Goal: Communication & Community: Connect with others

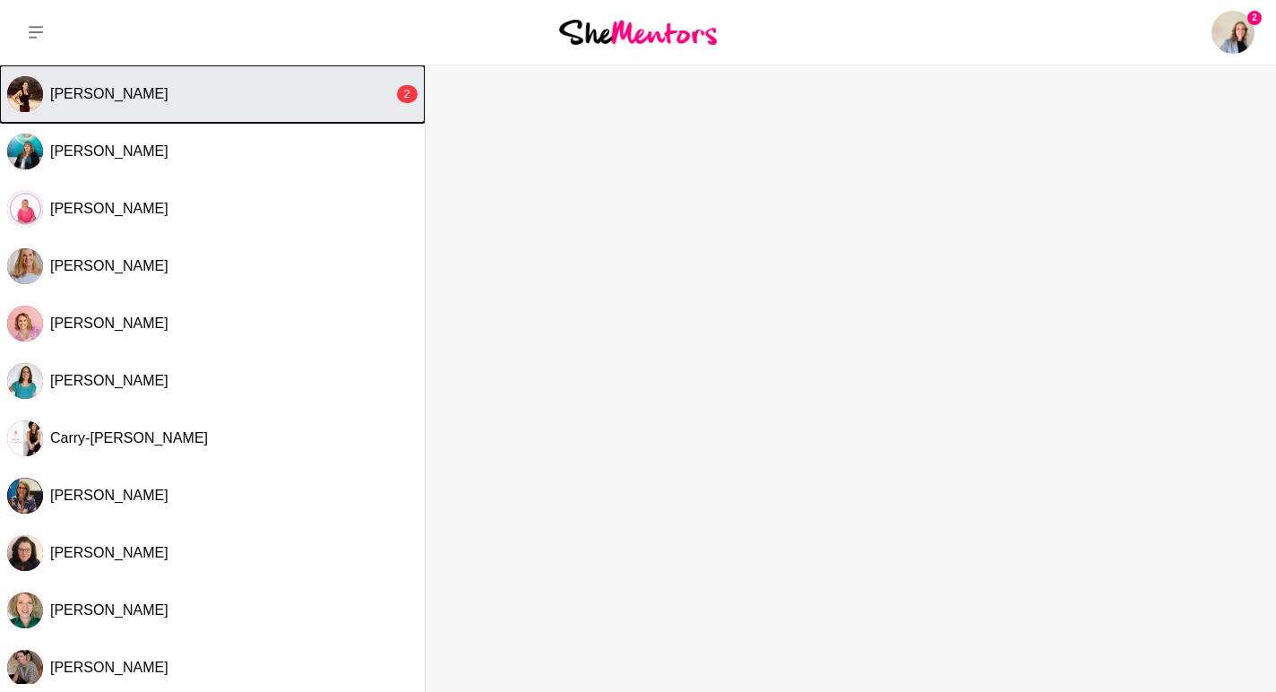
click at [332, 98] on div "[PERSON_NAME]" at bounding box center [221, 94] width 343 height 18
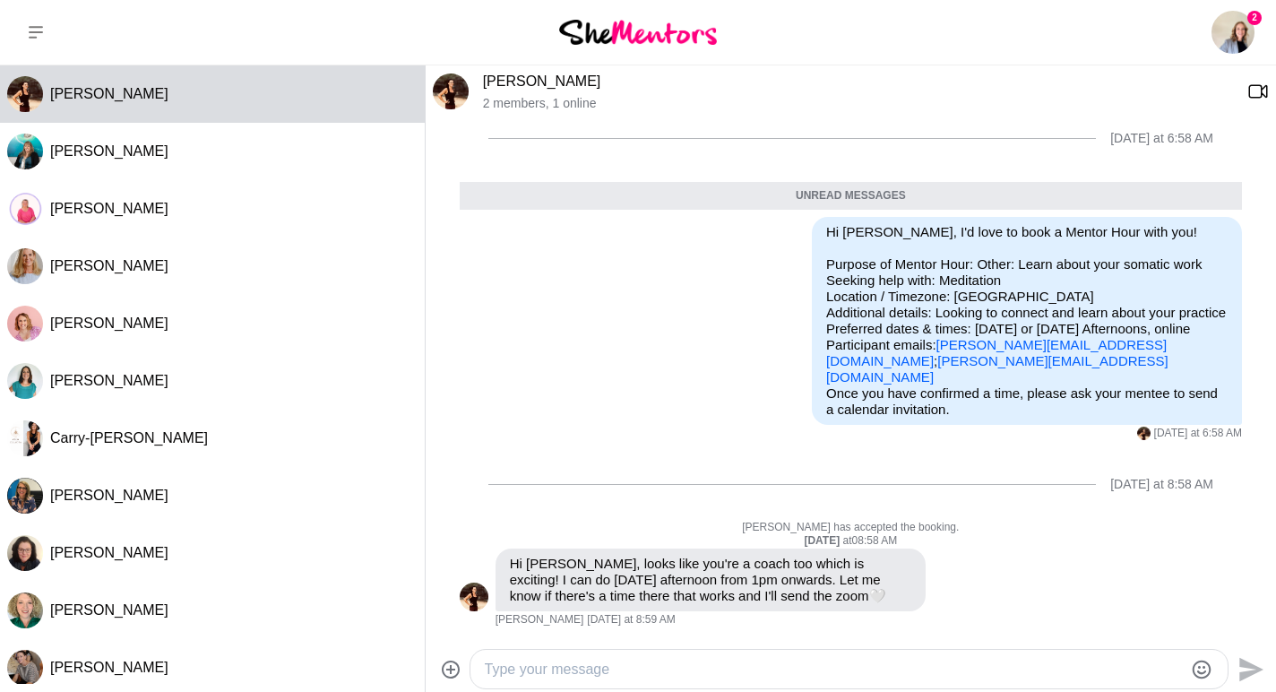
scroll to position [31, 0]
click at [537, 89] on link "[PERSON_NAME]" at bounding box center [542, 81] width 118 height 15
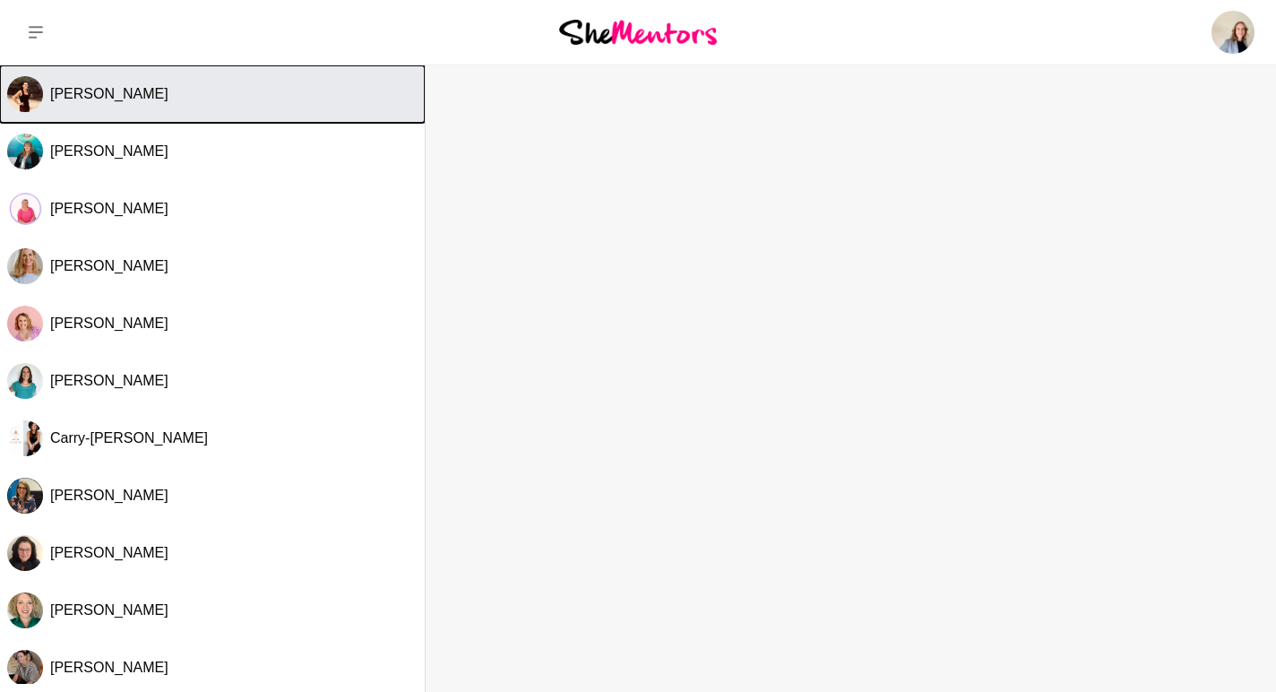
click at [317, 100] on div "[PERSON_NAME]" at bounding box center [234, 94] width 368 height 18
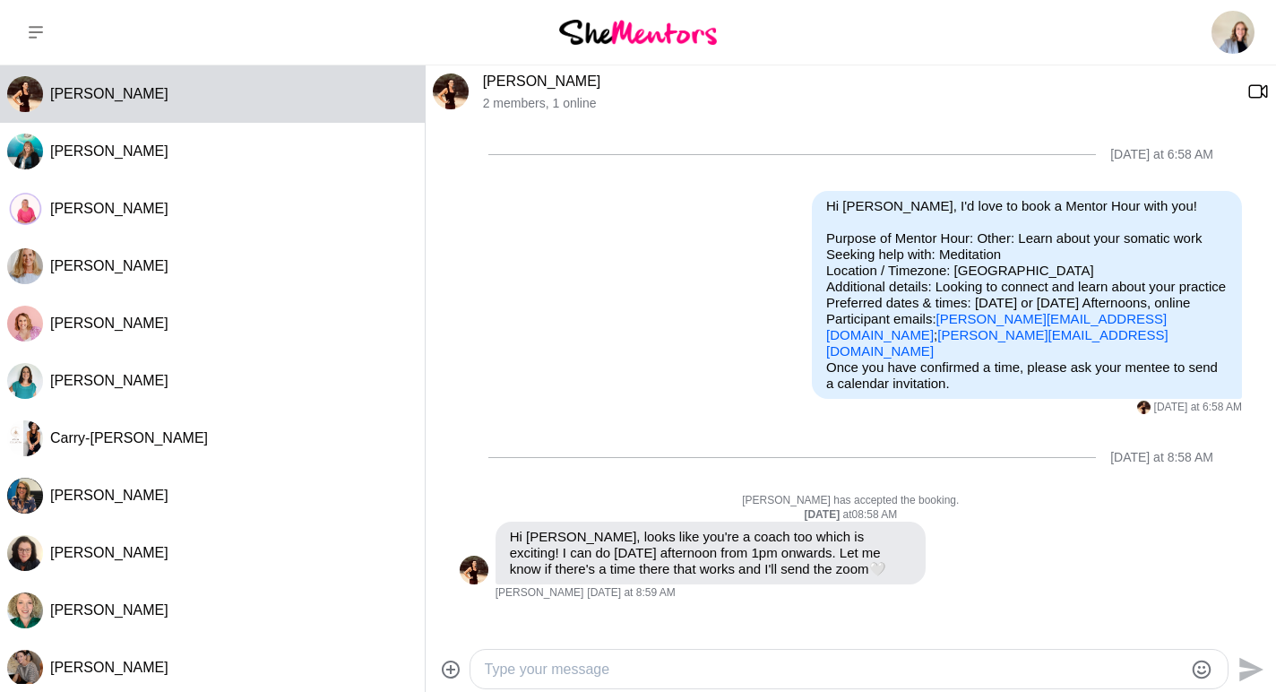
click at [596, 666] on textarea "Type your message" at bounding box center [834, 670] width 699 height 22
type textarea "Hi [PERSON_NAME]"
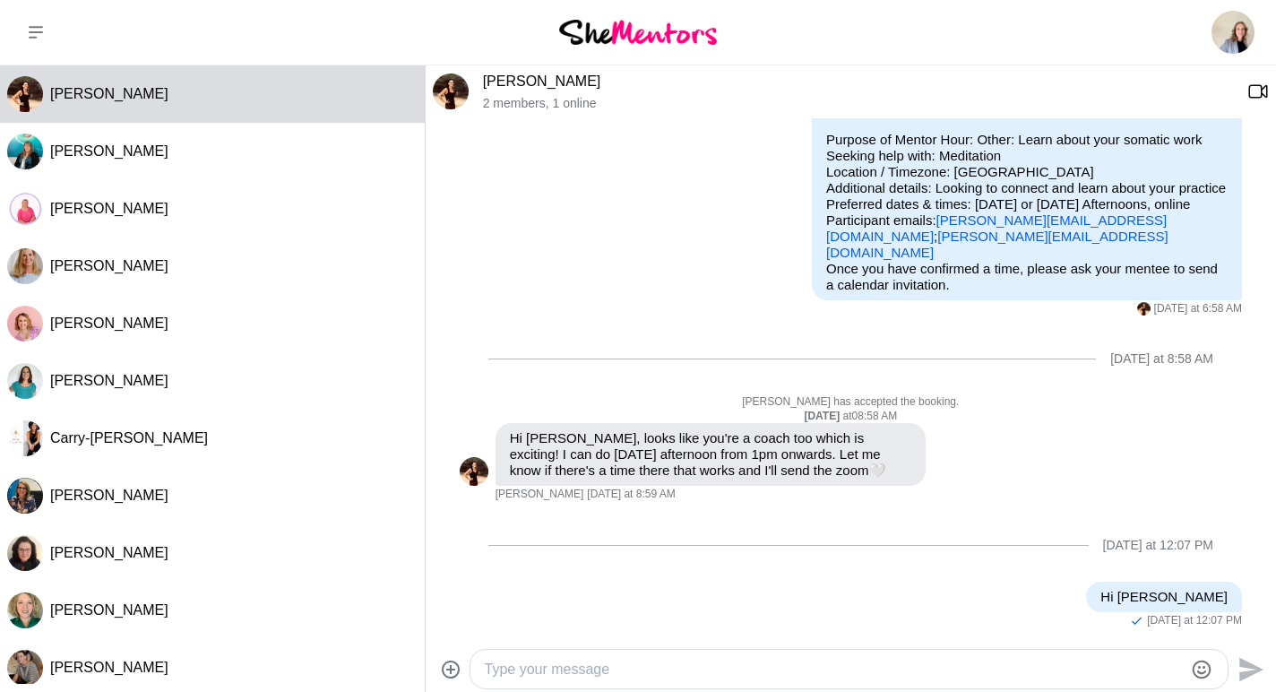
type textarea "T"
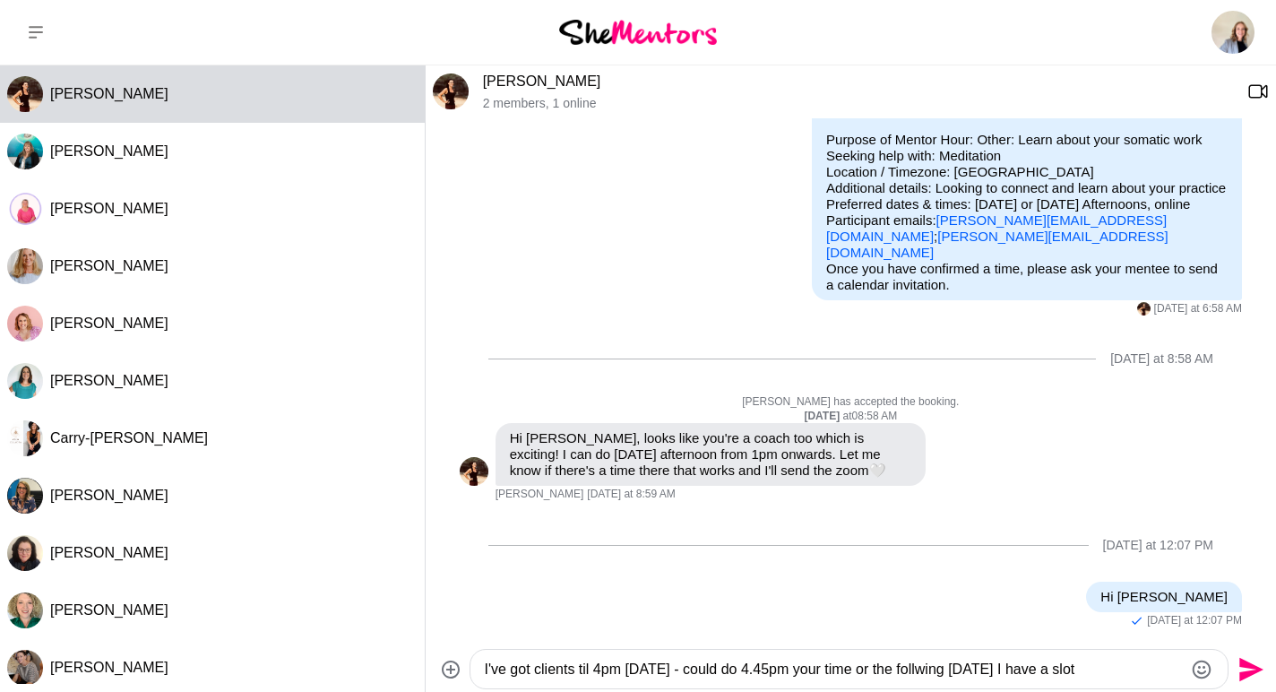
drag, startPoint x: 991, startPoint y: 669, endPoint x: 918, endPoint y: 669, distance: 73.5
click at [918, 669] on textarea "I've got clients til 4pm [DATE] - could do 4.45pm your time or the follwing [DA…" at bounding box center [834, 670] width 699 height 22
click at [713, 667] on textarea "I've got clients til 4pm [DATE] - could do 4.45pm your time or [DATE] 17th coul…" at bounding box center [834, 670] width 699 height 22
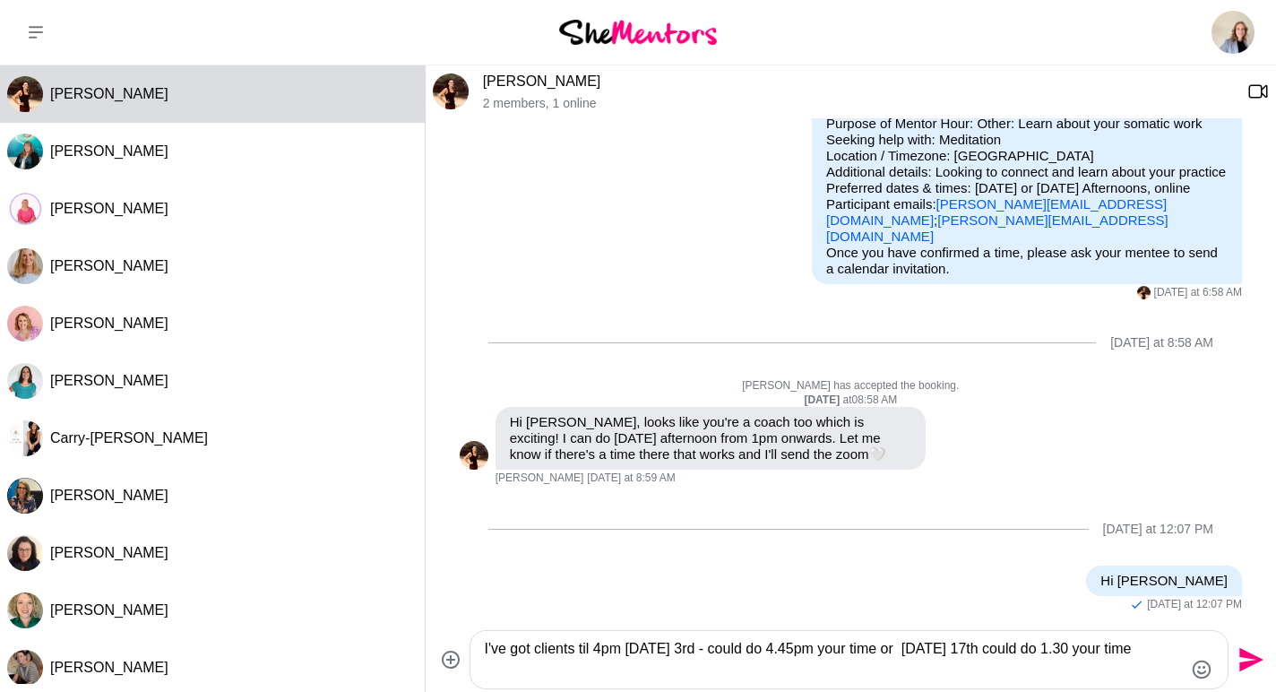
click at [542, 669] on textarea "I've got clients til 4pm [DATE] 3rd - could do 4.45pm your time or [DATE] 17th …" at bounding box center [834, 659] width 699 height 43
type textarea "I've got clients til 4pm [DATE] 3rd - could do 4.45pm your time or [DATE] 17th …"
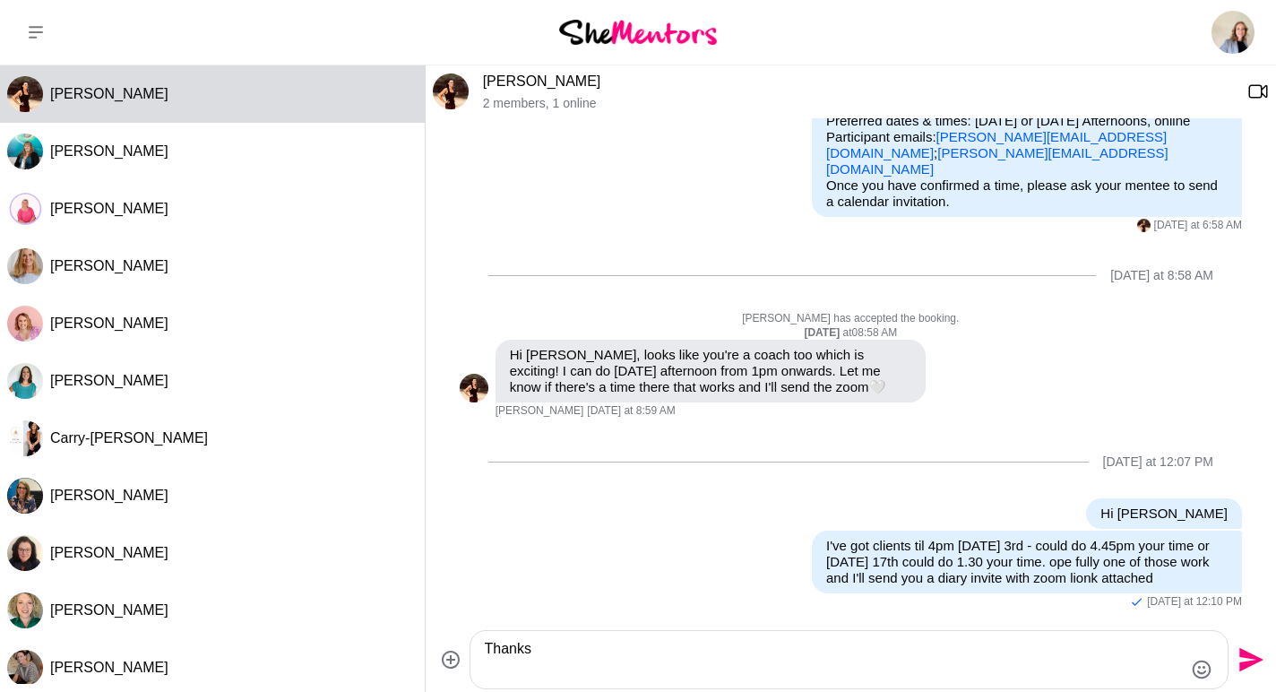
scroll to position [195, 0]
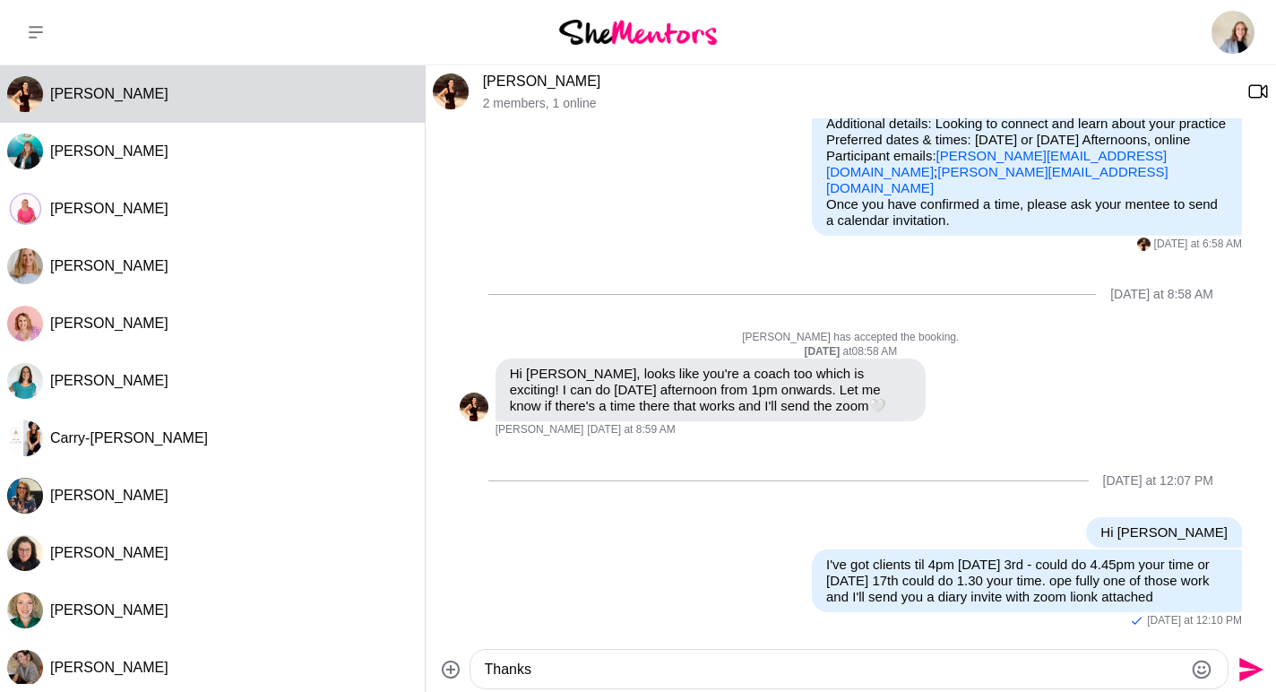
type textarea "Thanks"
click at [1249, 679] on icon "Send" at bounding box center [1249, 669] width 29 height 29
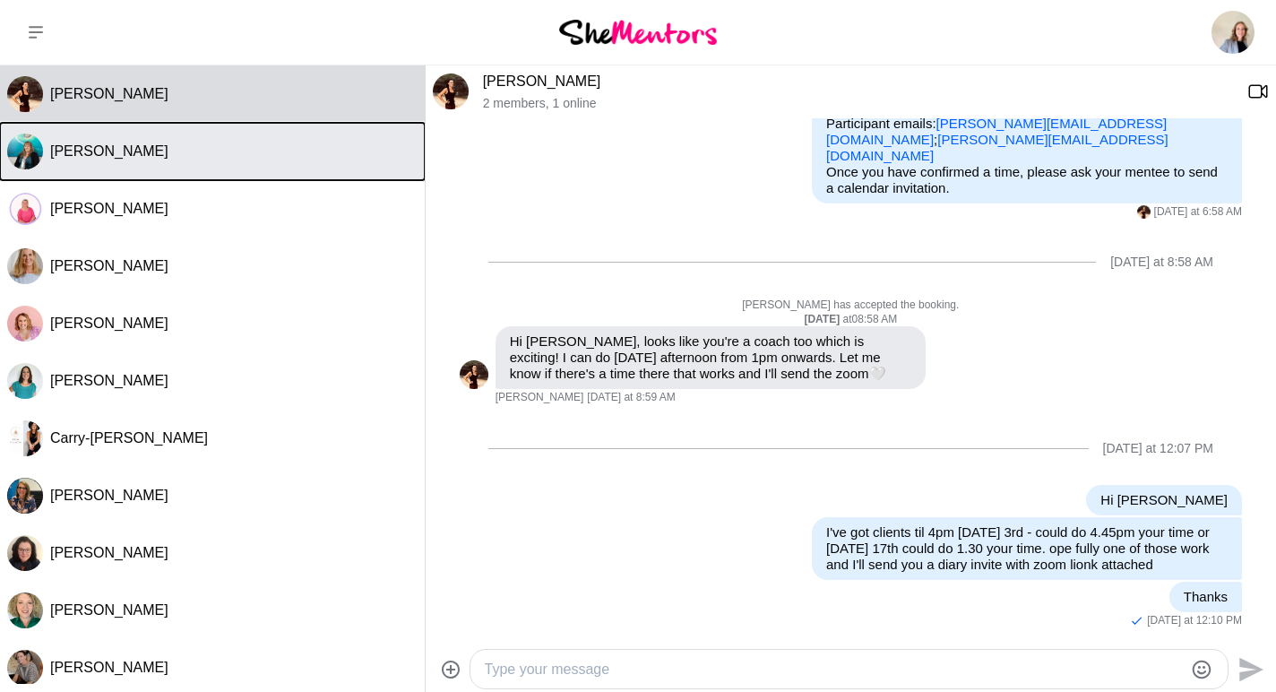
click at [328, 162] on button "[PERSON_NAME]" at bounding box center [212, 151] width 425 height 57
